Goal: Check status: Check status

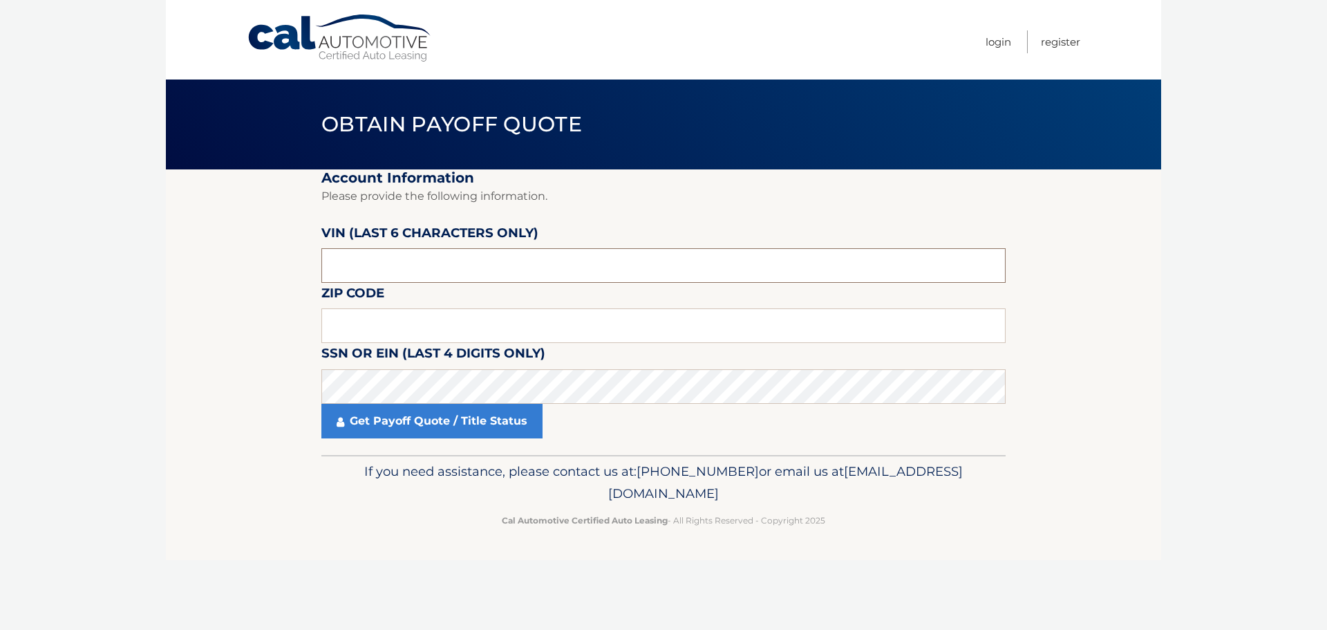
click at [392, 261] on input "text" at bounding box center [663, 265] width 684 height 35
type input "549368"
click at [379, 313] on input "text" at bounding box center [663, 325] width 684 height 35
click at [359, 319] on input "text" at bounding box center [663, 325] width 684 height 35
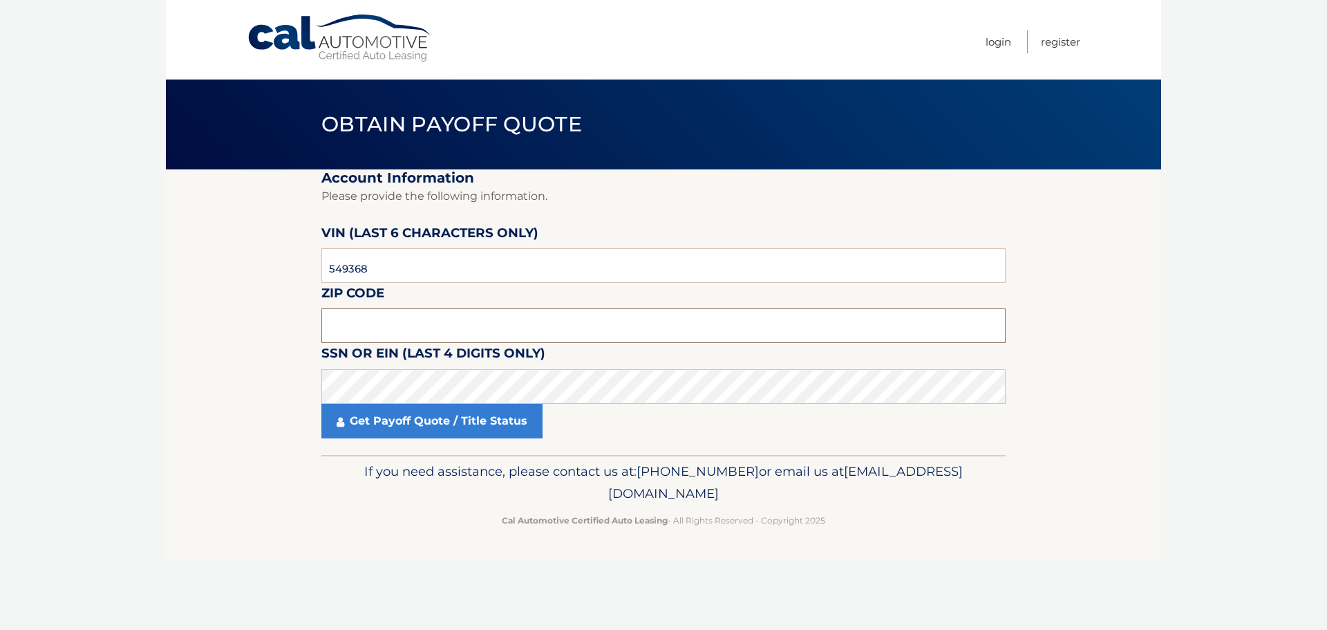
click at [351, 324] on input "text" at bounding box center [663, 325] width 684 height 35
type input "33330"
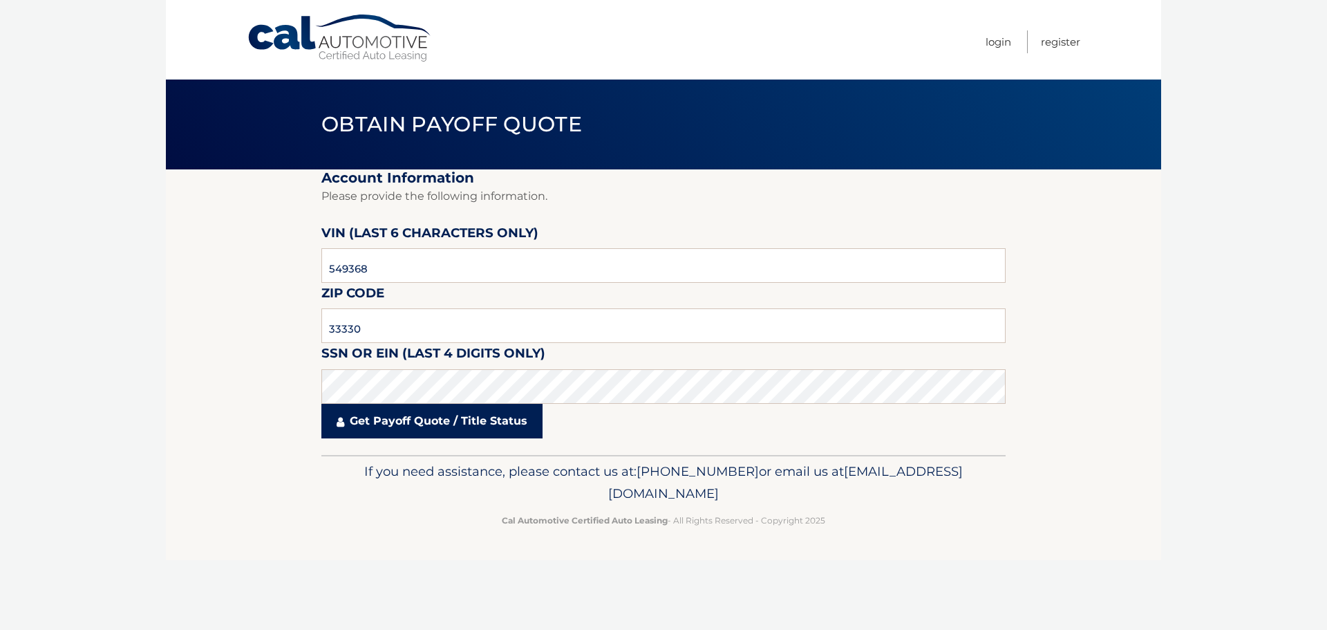
click at [383, 421] on link "Get Payoff Quote / Title Status" at bounding box center [431, 421] width 221 height 35
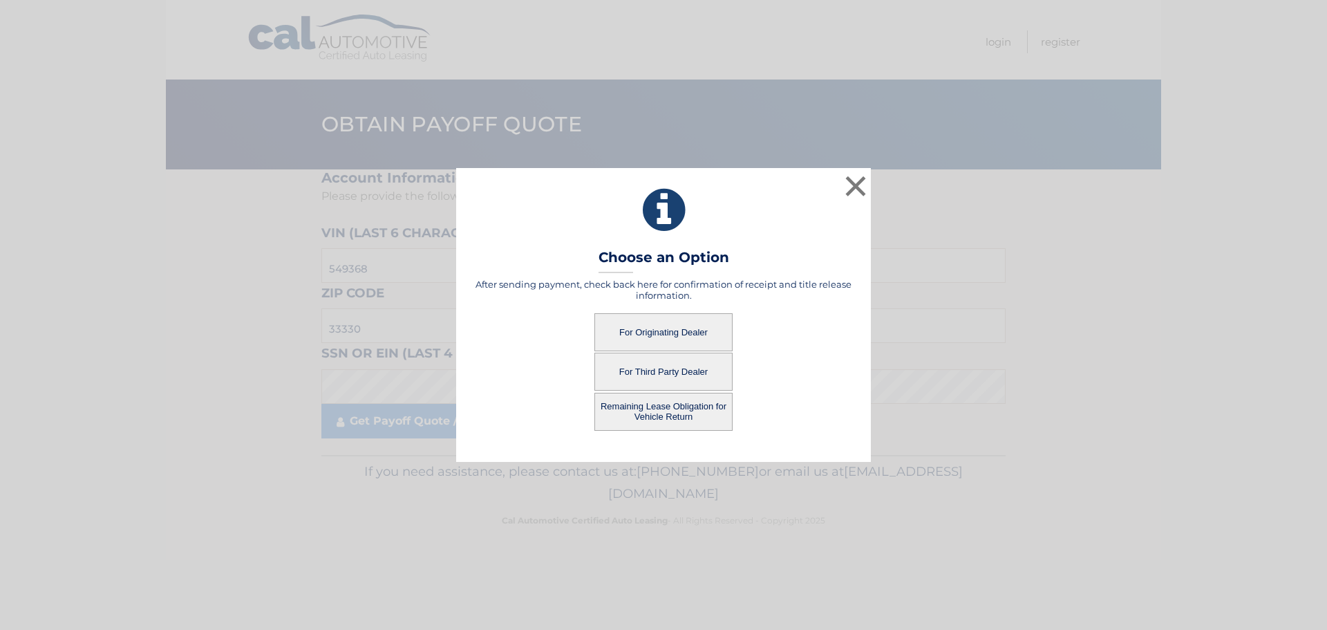
click at [693, 336] on button "For Originating Dealer" at bounding box center [663, 332] width 138 height 38
click at [660, 345] on button "For Originating Dealer" at bounding box center [663, 332] width 138 height 38
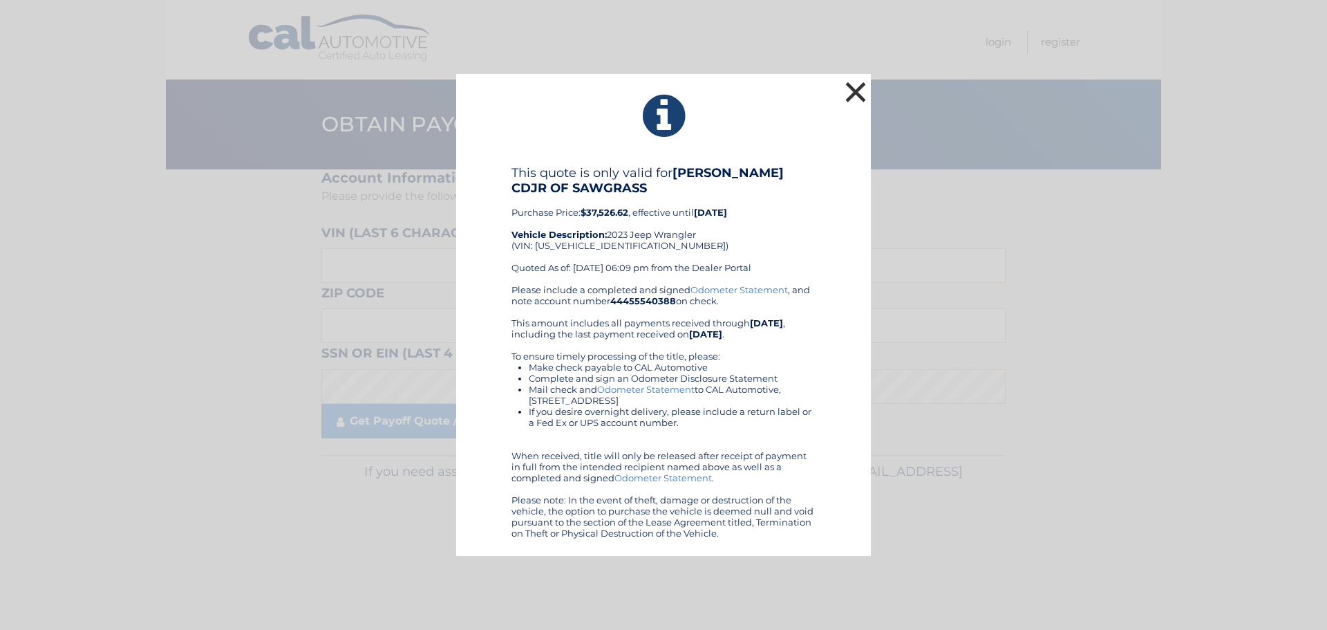
click at [858, 93] on button "×" at bounding box center [856, 92] width 28 height 28
